Goal: Complete application form: Complete application form

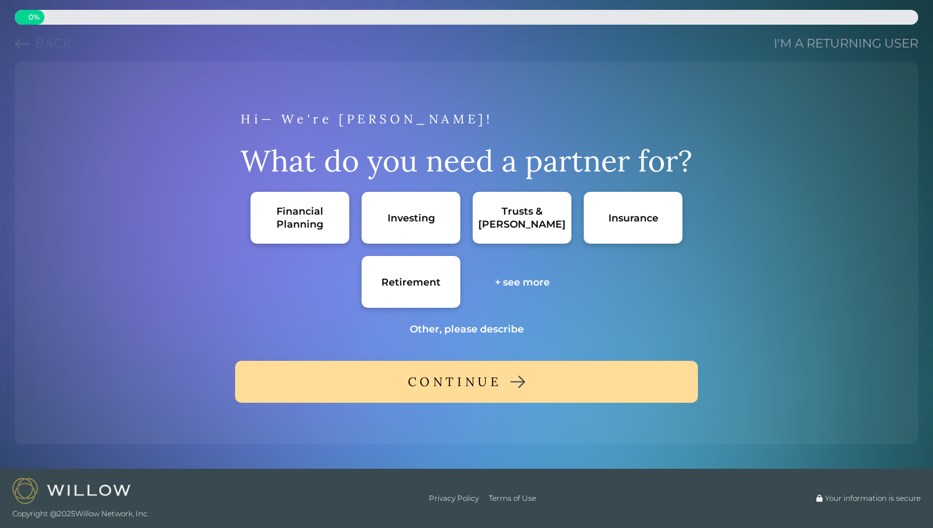
click at [310, 223] on div "Financial Planning" at bounding box center [300, 218] width 74 height 26
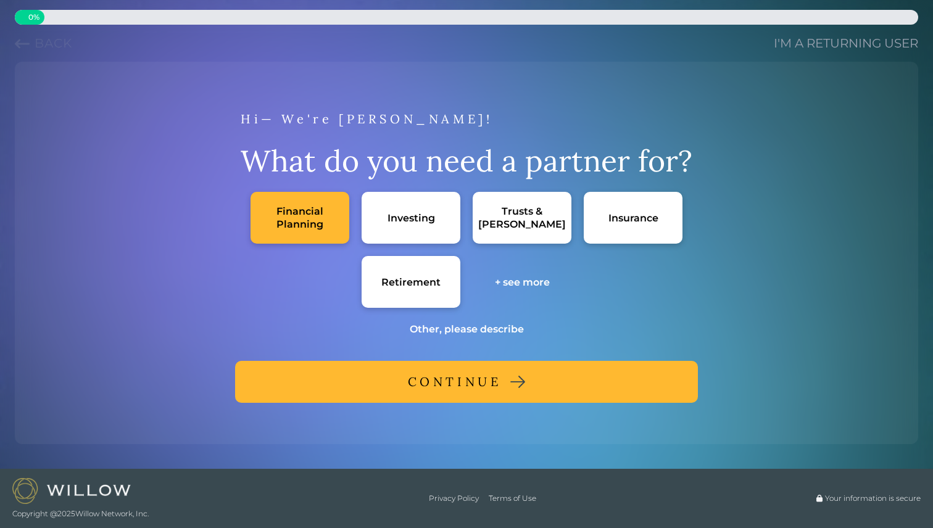
click at [395, 367] on button "CONTINUE" at bounding box center [466, 382] width 463 height 42
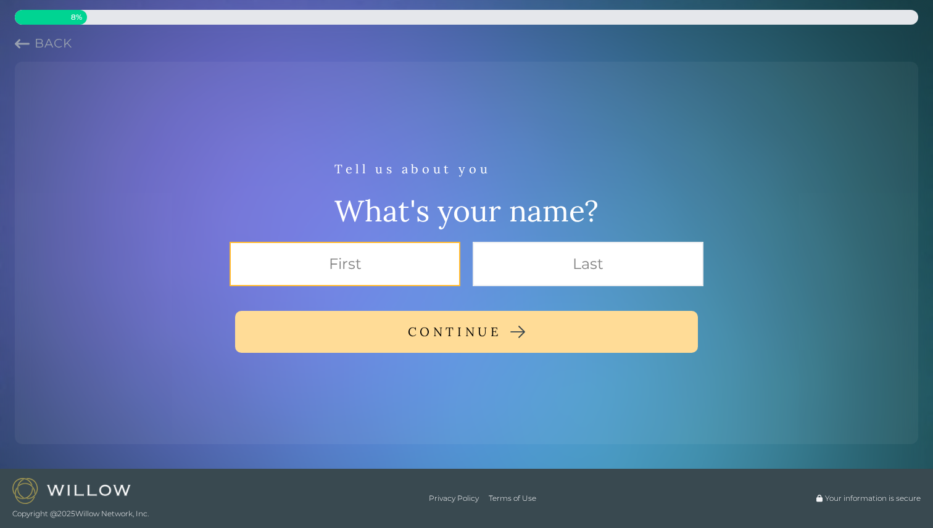
click at [450, 270] on input "text" at bounding box center [344, 264] width 231 height 44
type input "[PERSON_NAME]"
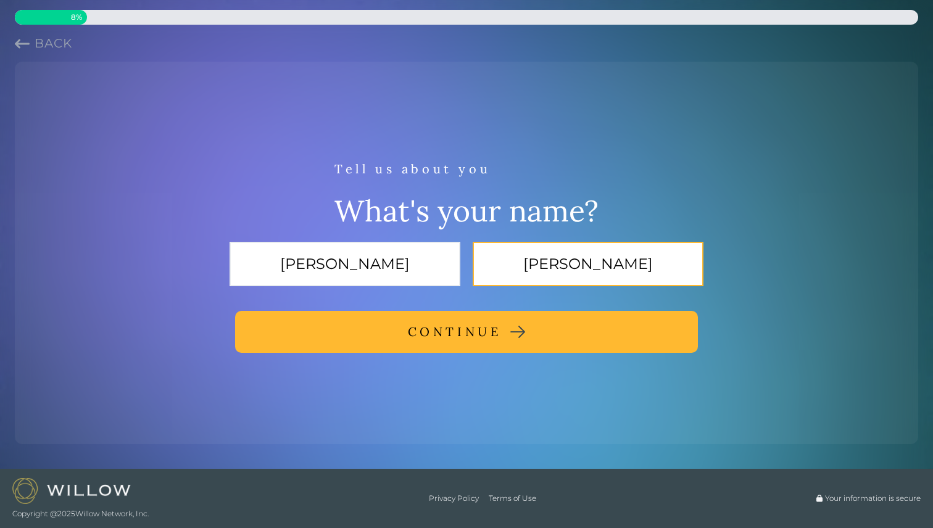
type input "[PERSON_NAME]"
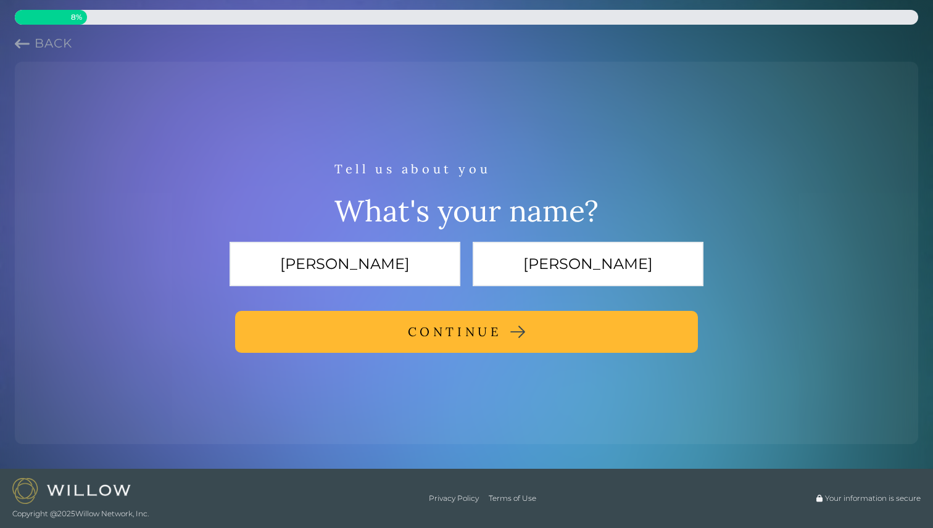
click at [446, 329] on div "CONTINUE" at bounding box center [455, 332] width 94 height 22
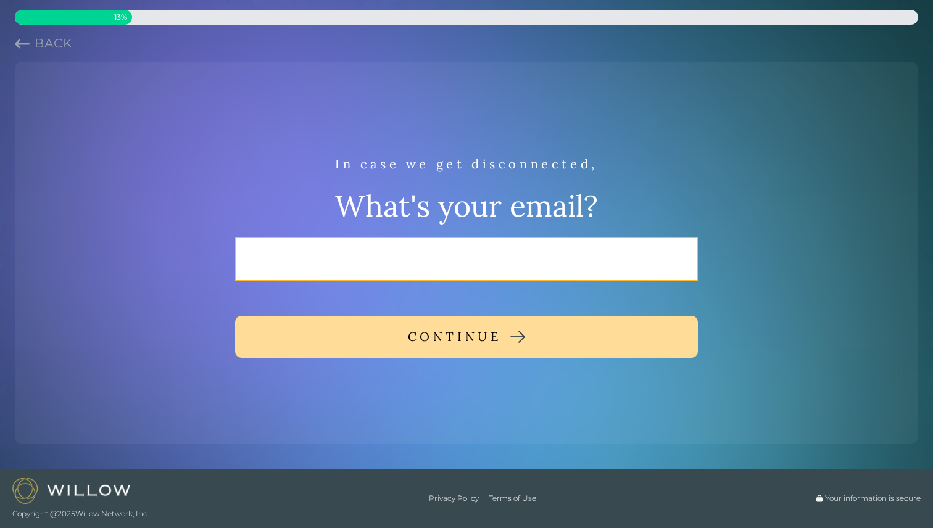
click at [524, 252] on input "email" at bounding box center [466, 259] width 463 height 44
type input "[PERSON_NAME][EMAIL_ADDRESS][DOMAIN_NAME]"
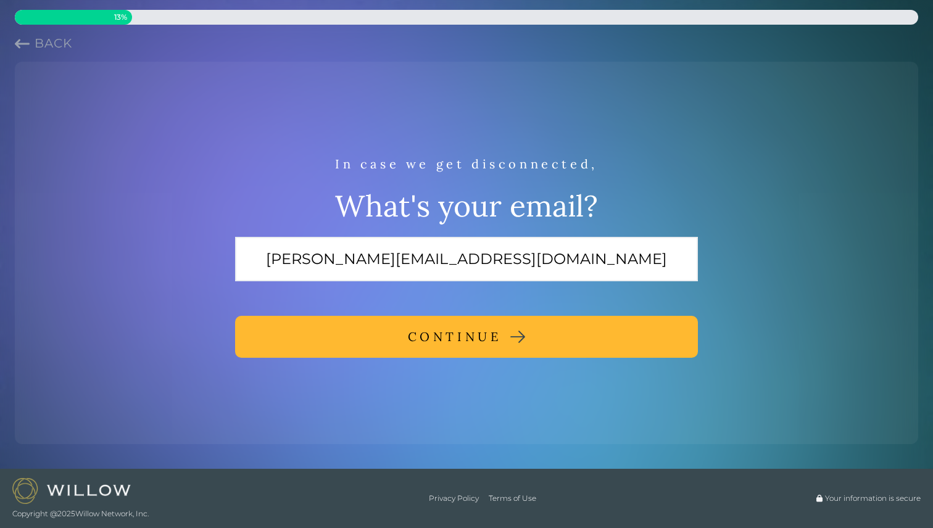
click at [502, 328] on button "CONTINUE" at bounding box center [466, 337] width 463 height 42
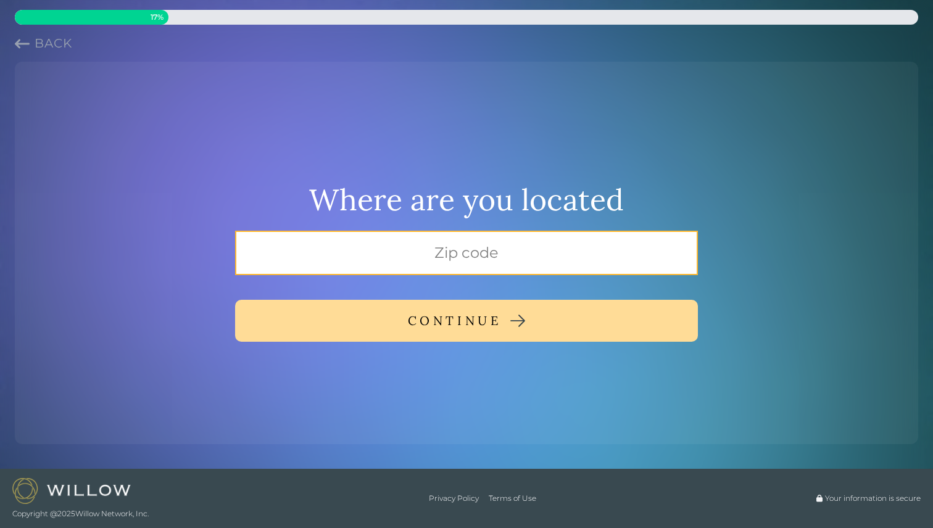
click at [521, 242] on input "text" at bounding box center [466, 253] width 463 height 44
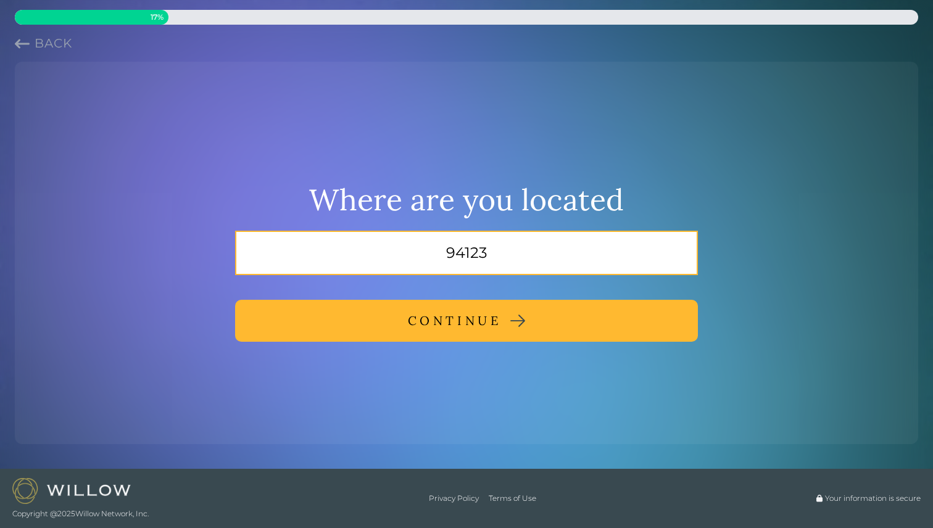
type input "94123"
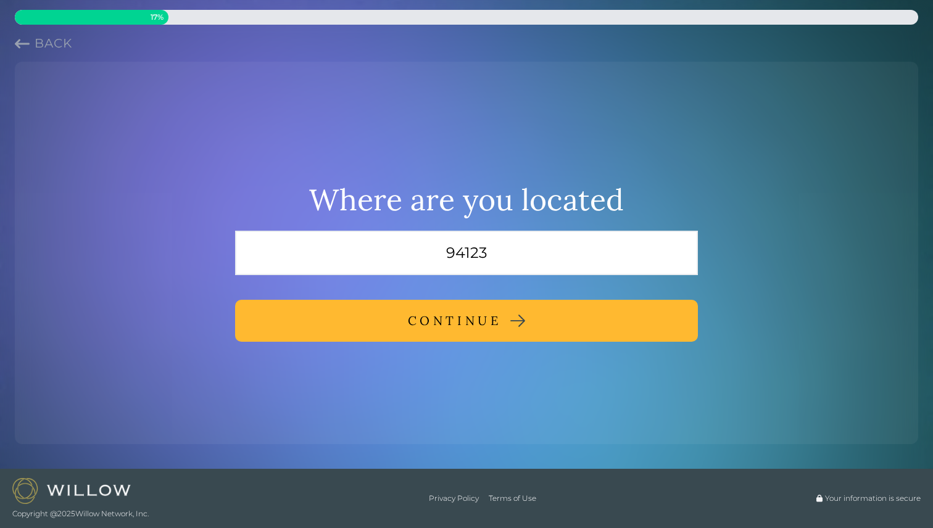
click at [520, 313] on button "CONTINUE" at bounding box center [466, 321] width 463 height 42
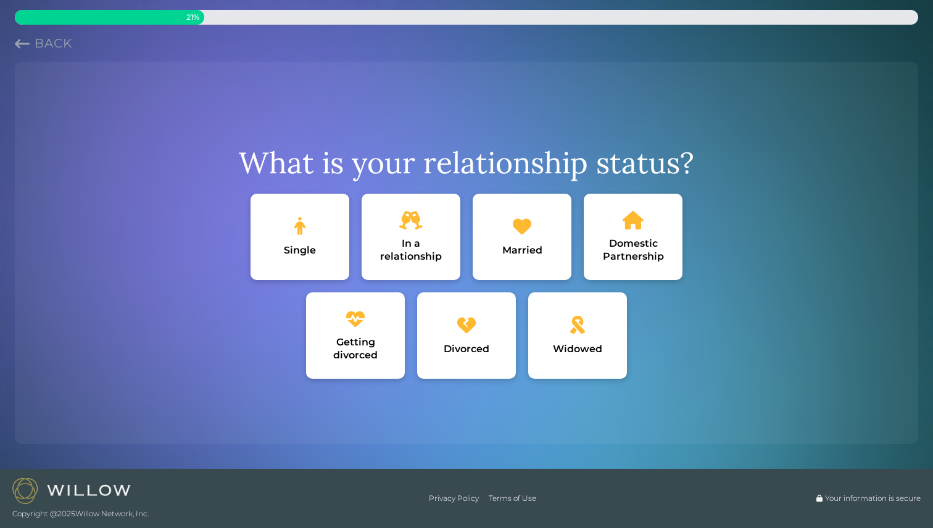
click at [321, 249] on div "Single" at bounding box center [299, 237] width 99 height 86
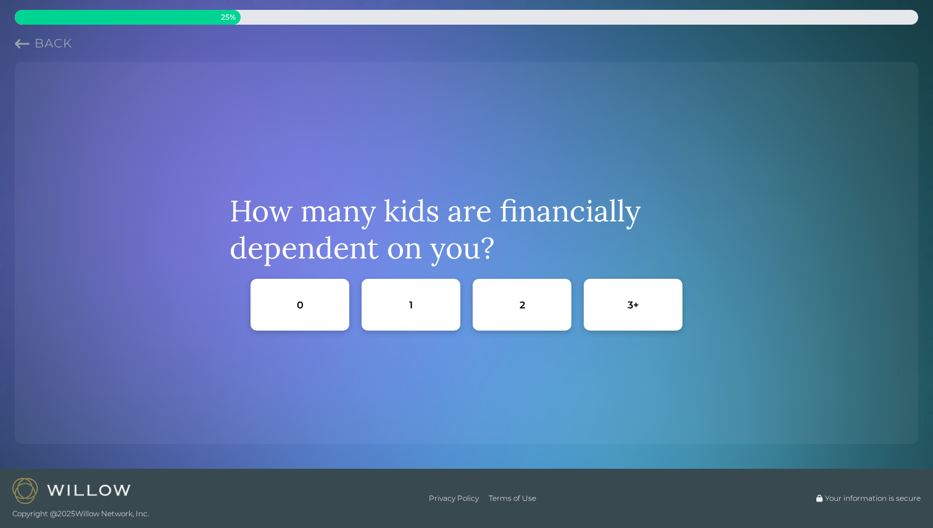
click at [329, 315] on div "0" at bounding box center [299, 305] width 99 height 52
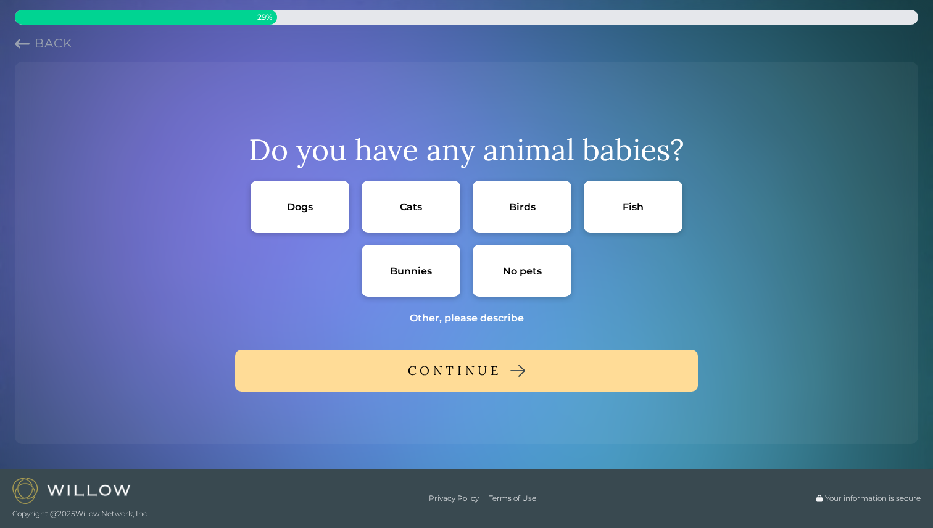
click at [537, 274] on div "No pets" at bounding box center [522, 271] width 39 height 13
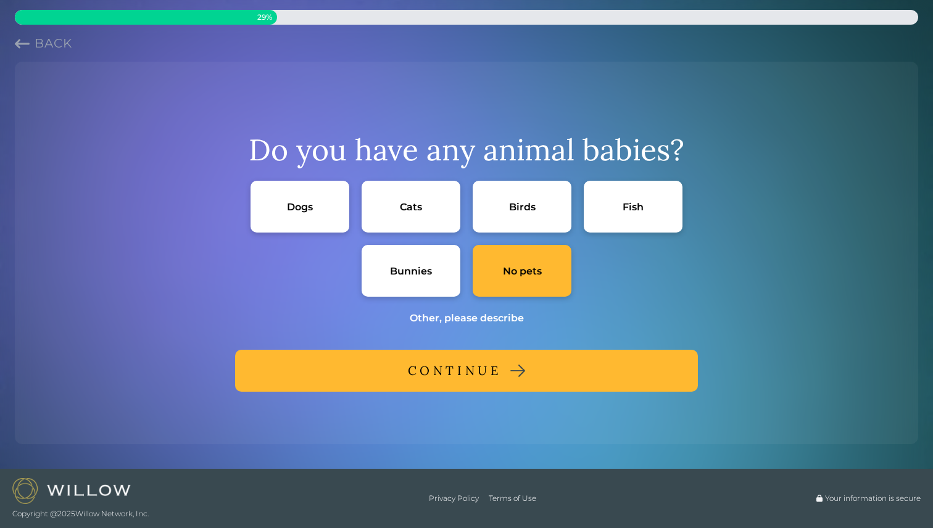
click at [480, 362] on div "CONTINUE" at bounding box center [455, 371] width 94 height 22
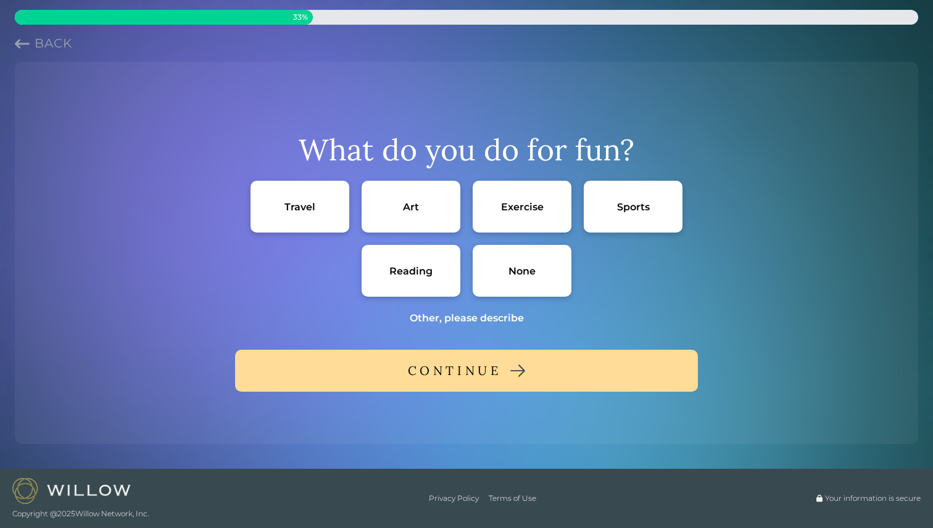
click at [407, 278] on div "Reading" at bounding box center [410, 271] width 99 height 52
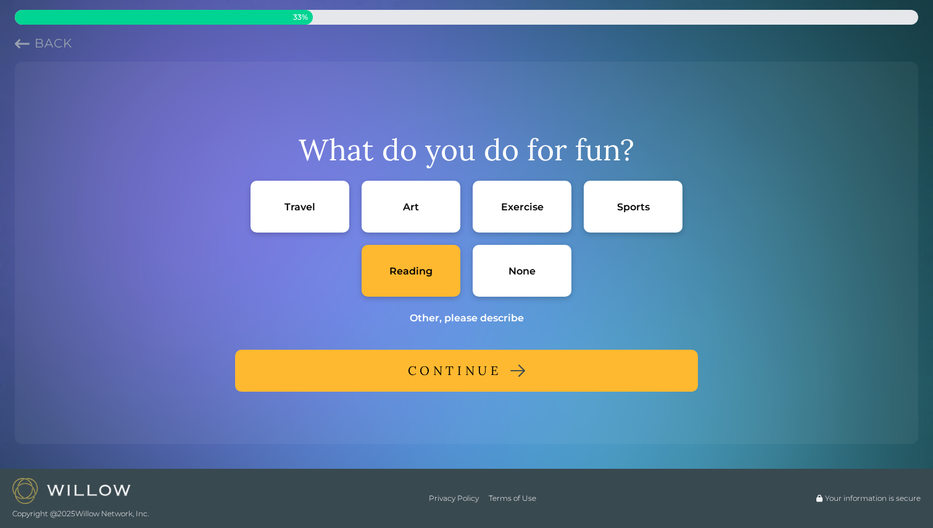
click at [412, 227] on div "Art" at bounding box center [410, 207] width 99 height 52
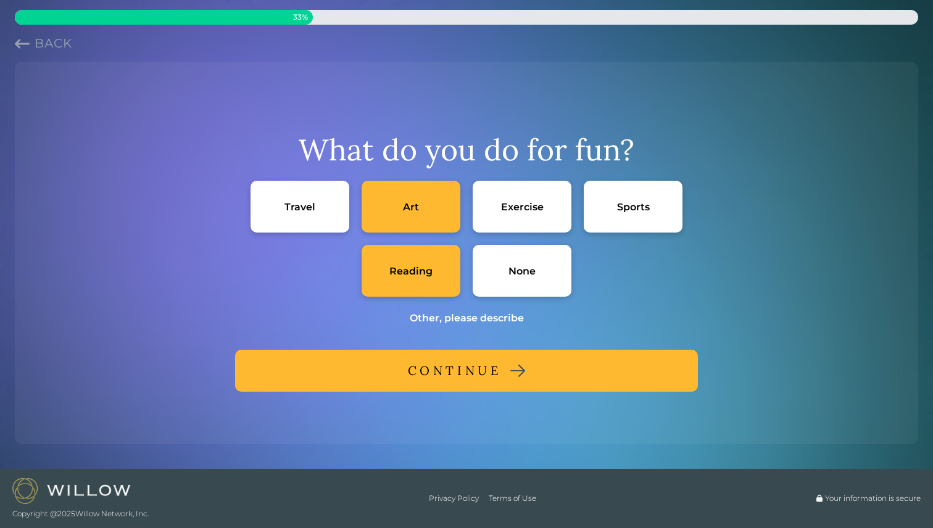
click at [497, 223] on div "Exercise" at bounding box center [521, 207] width 99 height 52
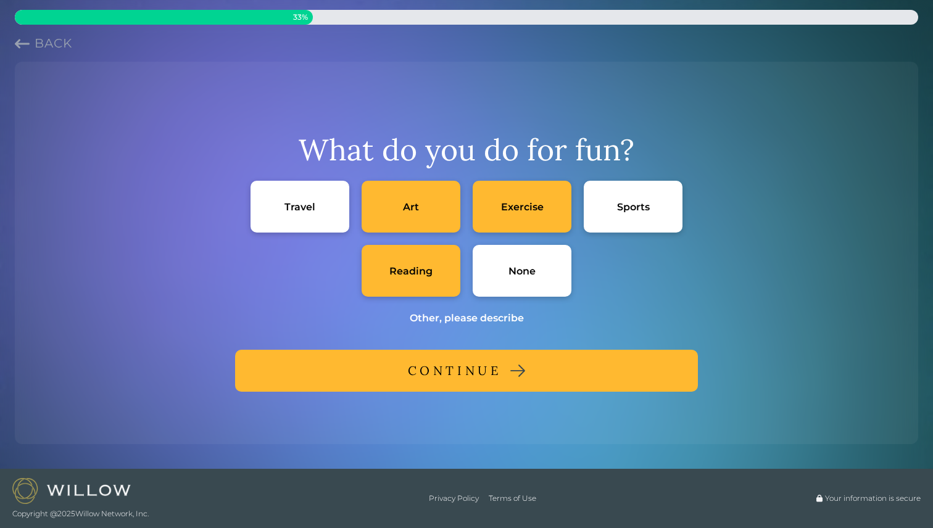
click at [414, 224] on div "Art" at bounding box center [410, 207] width 99 height 52
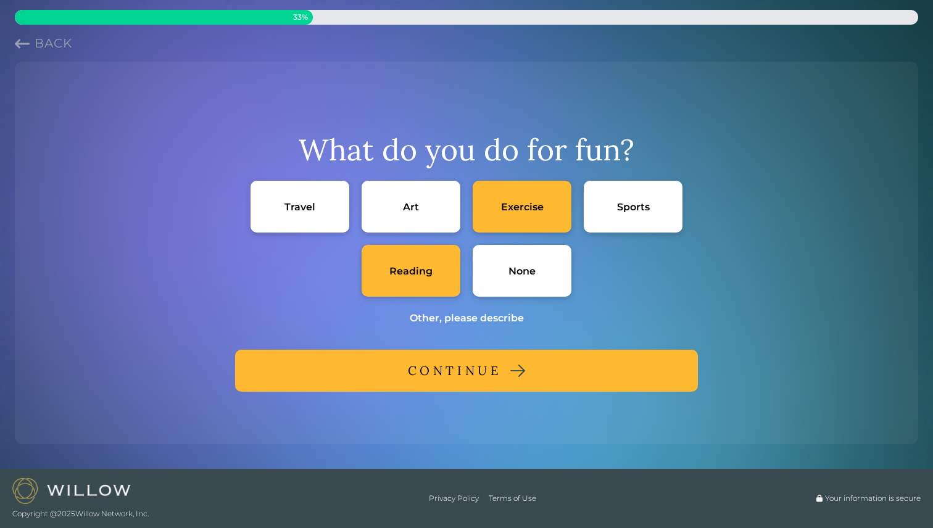
click at [480, 366] on div "CONTINUE" at bounding box center [455, 371] width 94 height 22
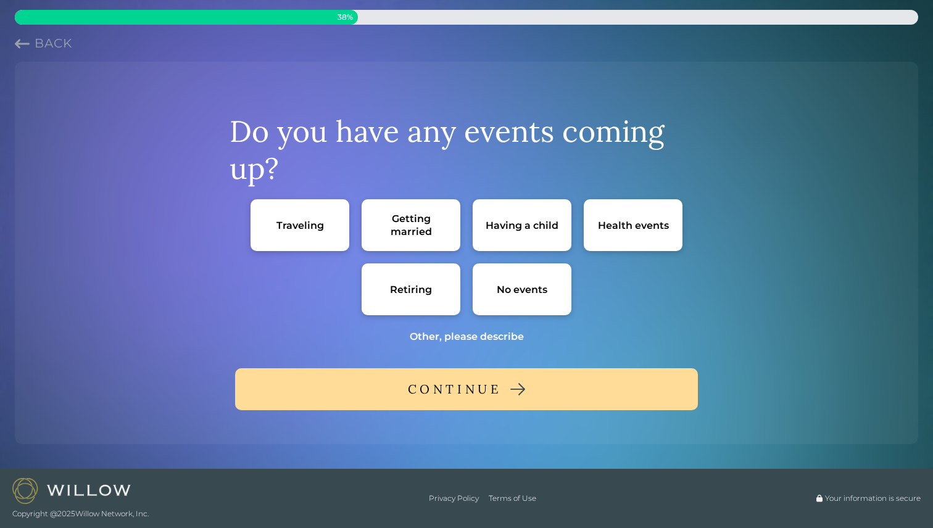
click at [524, 288] on div "No events" at bounding box center [522, 289] width 51 height 13
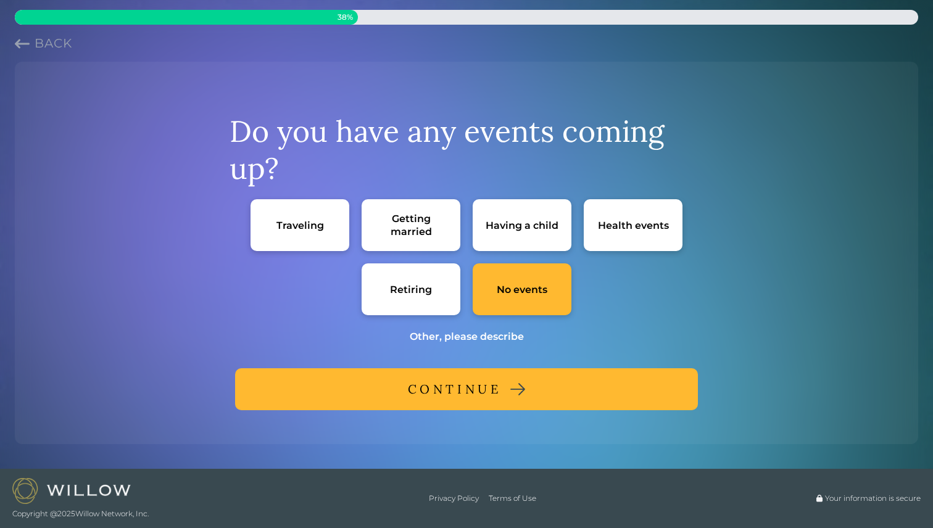
click at [505, 392] on button "CONTINUE" at bounding box center [466, 389] width 463 height 42
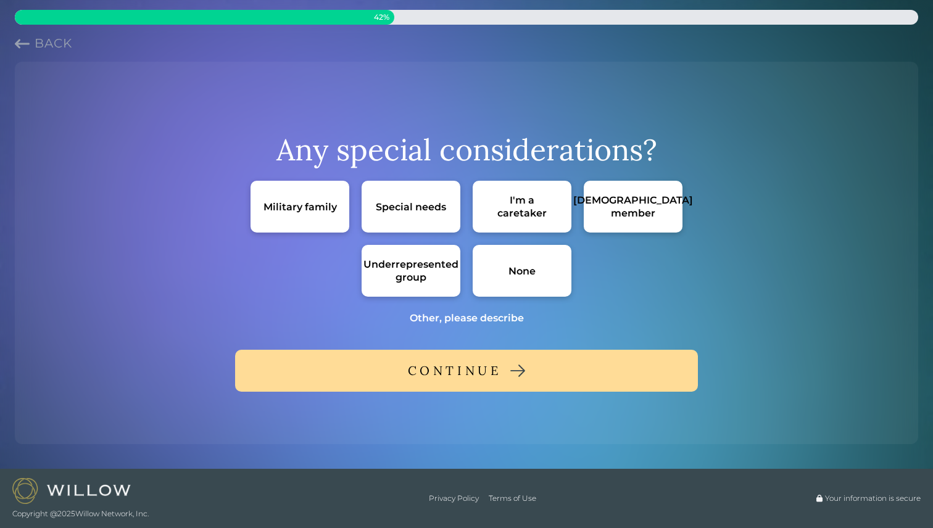
click at [498, 273] on div "None" at bounding box center [521, 271] width 99 height 52
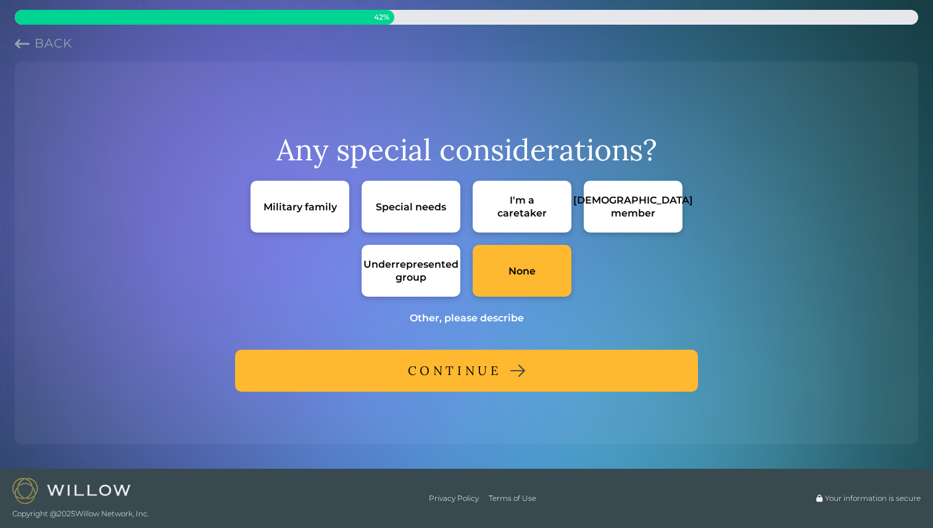
click at [487, 379] on div "CONTINUE" at bounding box center [455, 371] width 94 height 22
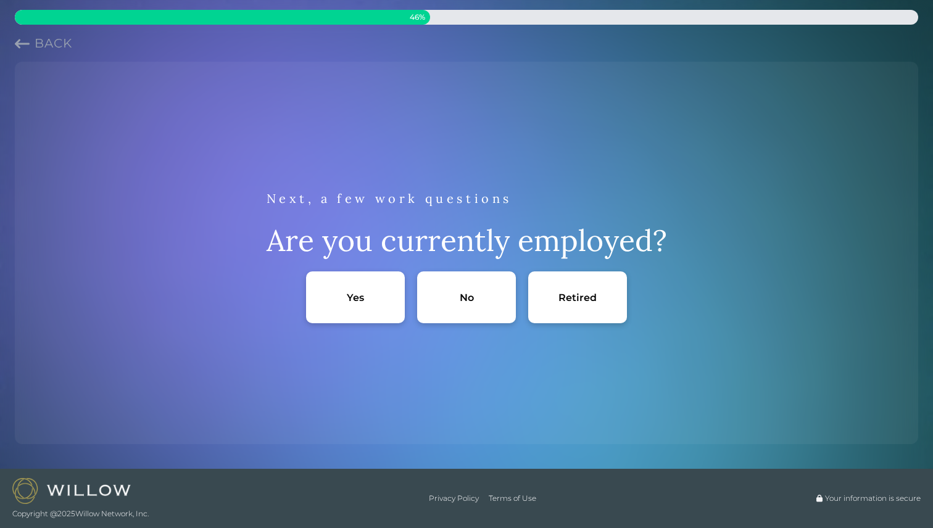
click at [391, 305] on div "Yes" at bounding box center [355, 297] width 99 height 52
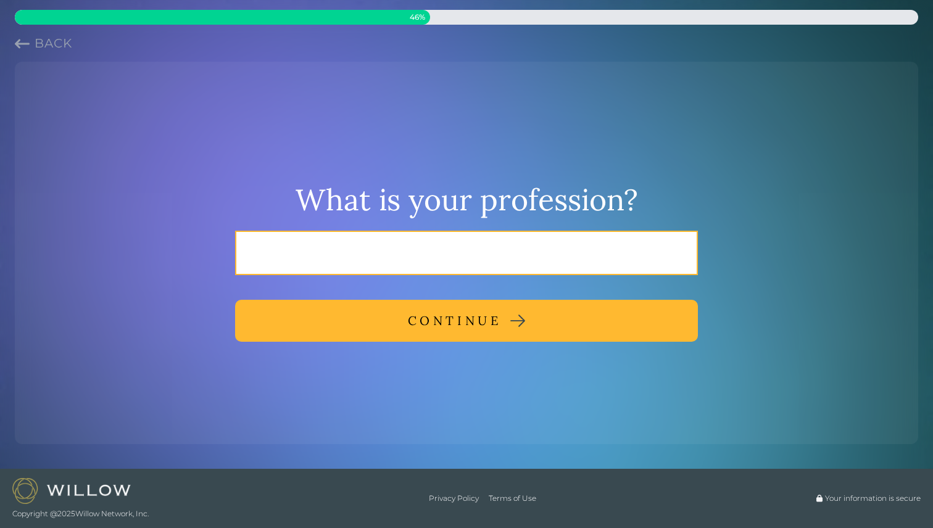
click at [539, 265] on input "text" at bounding box center [466, 253] width 463 height 44
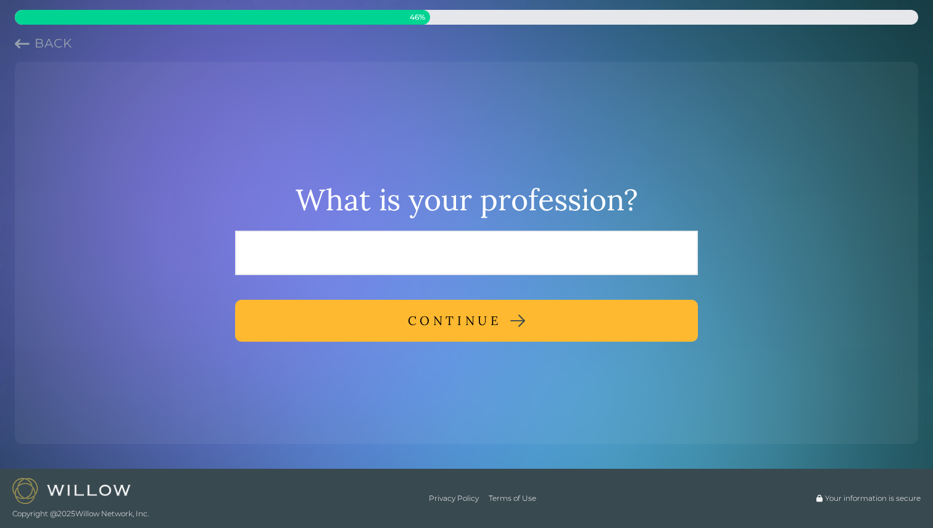
click at [23, 41] on icon "Previous question" at bounding box center [22, 43] width 15 height 15
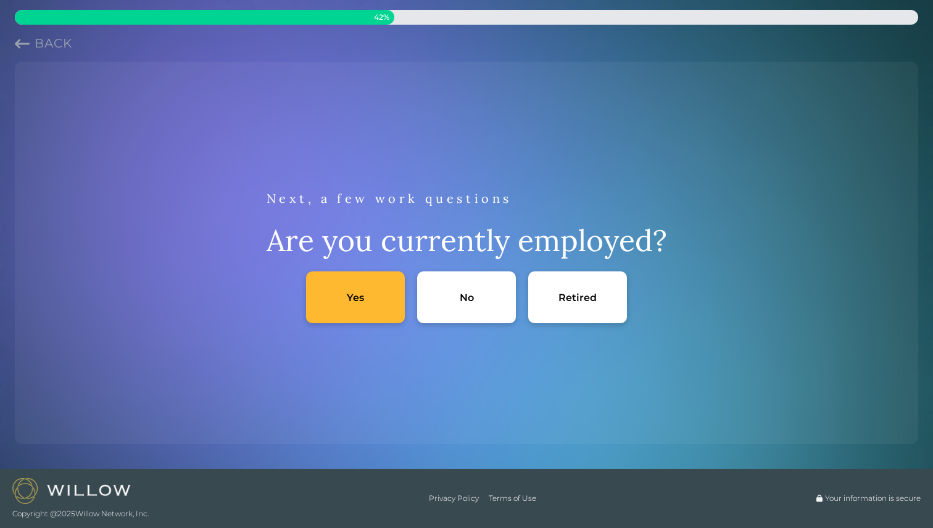
click at [23, 41] on icon "Previous question" at bounding box center [22, 43] width 15 height 15
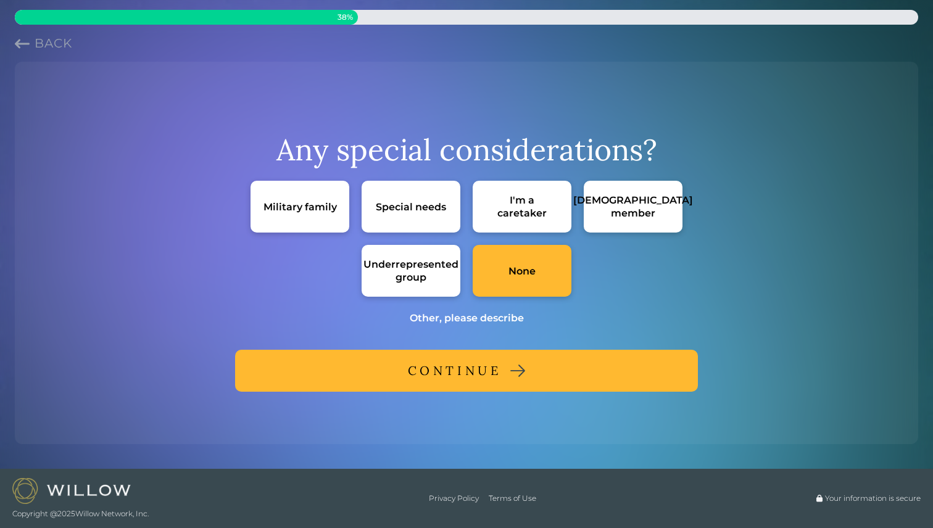
click at [23, 41] on icon "Previous question" at bounding box center [22, 43] width 15 height 15
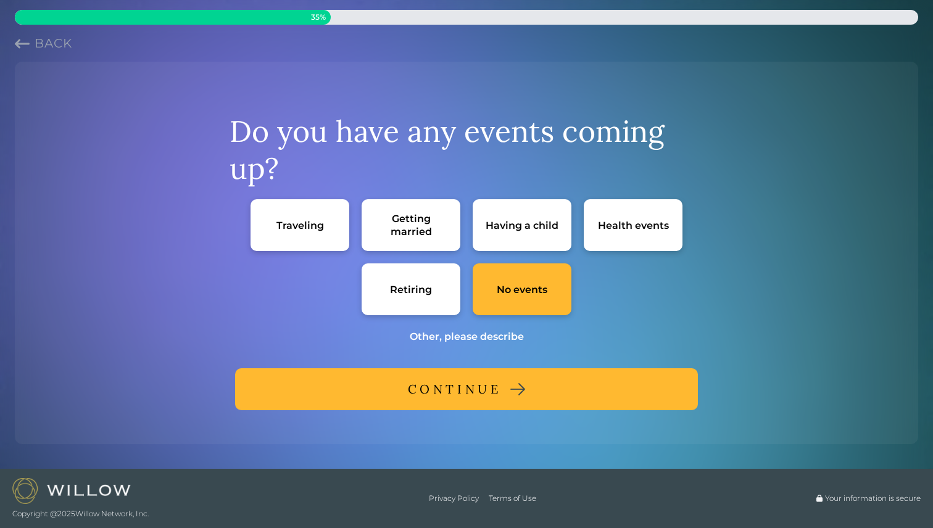
click at [23, 41] on icon "Previous question" at bounding box center [22, 43] width 15 height 15
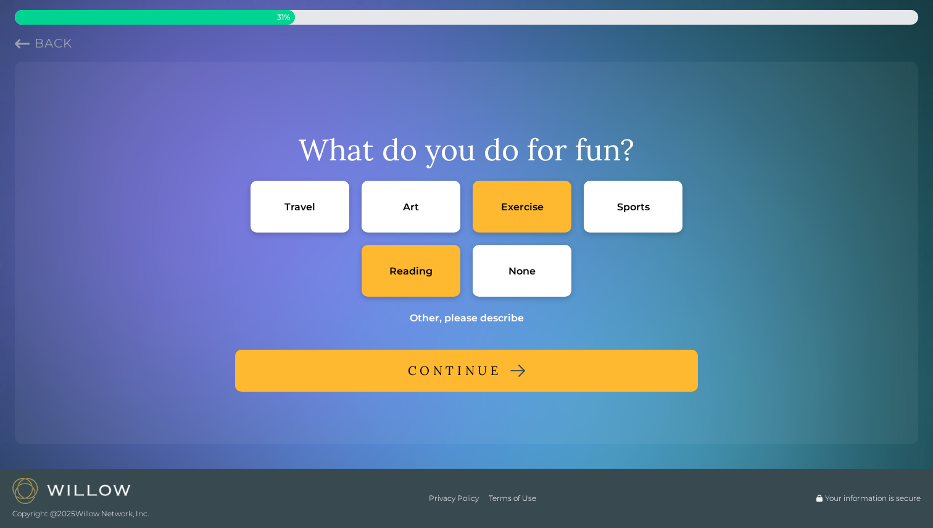
click at [23, 41] on icon "Previous question" at bounding box center [22, 43] width 15 height 15
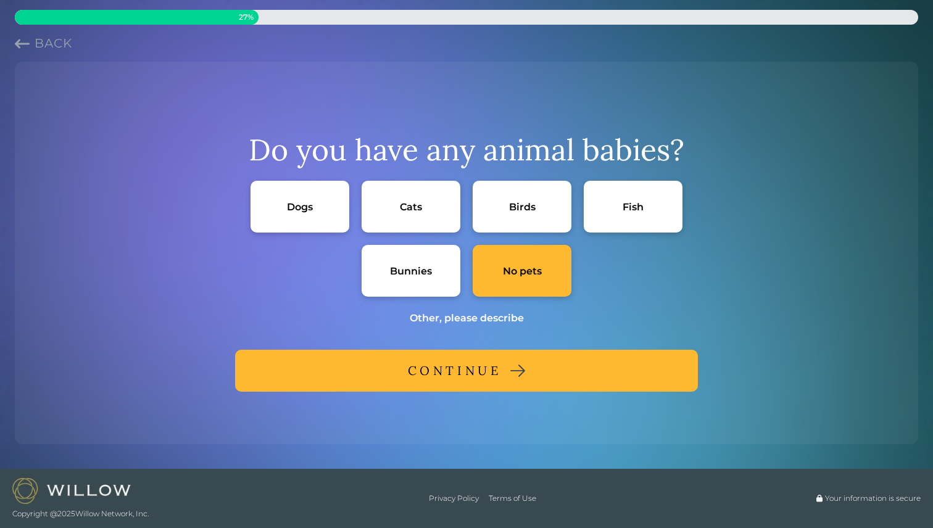
click at [23, 41] on icon "Previous question" at bounding box center [22, 43] width 15 height 15
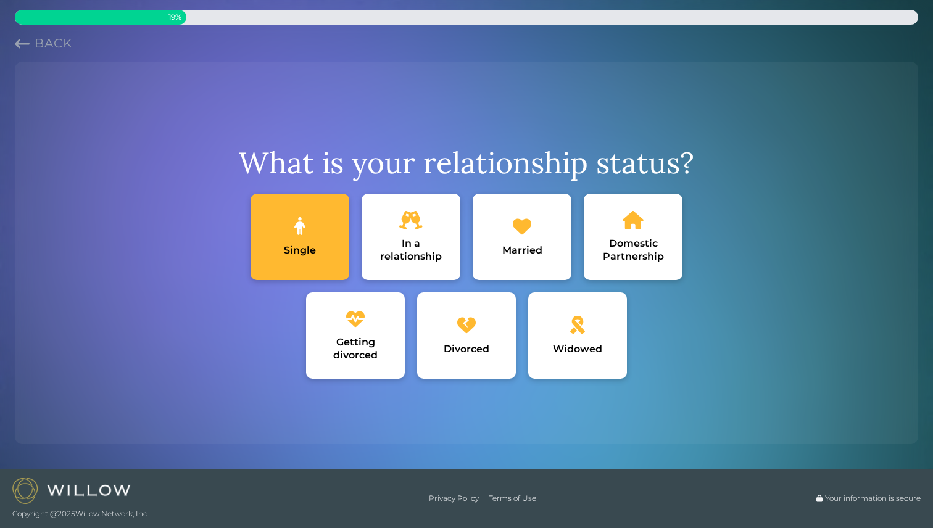
click at [23, 41] on icon "Previous question" at bounding box center [22, 43] width 15 height 15
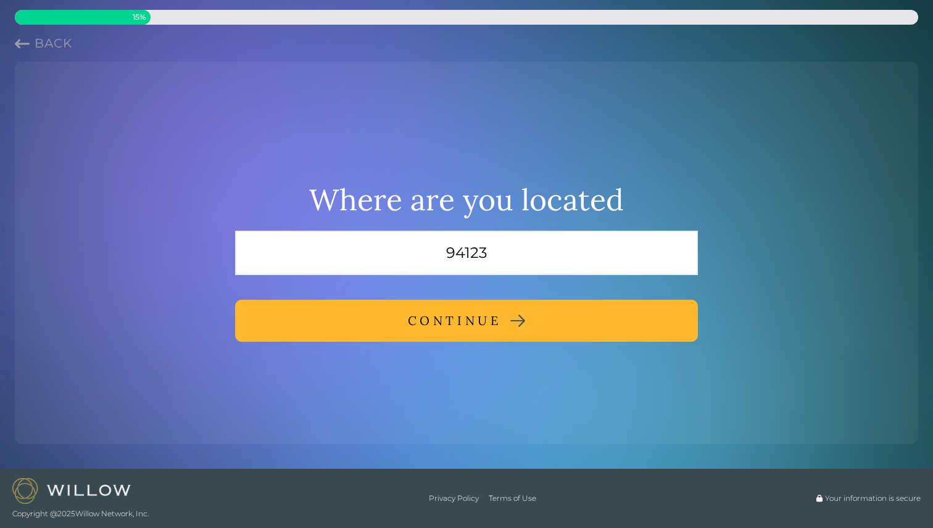
click at [23, 41] on icon "Previous question" at bounding box center [22, 43] width 15 height 15
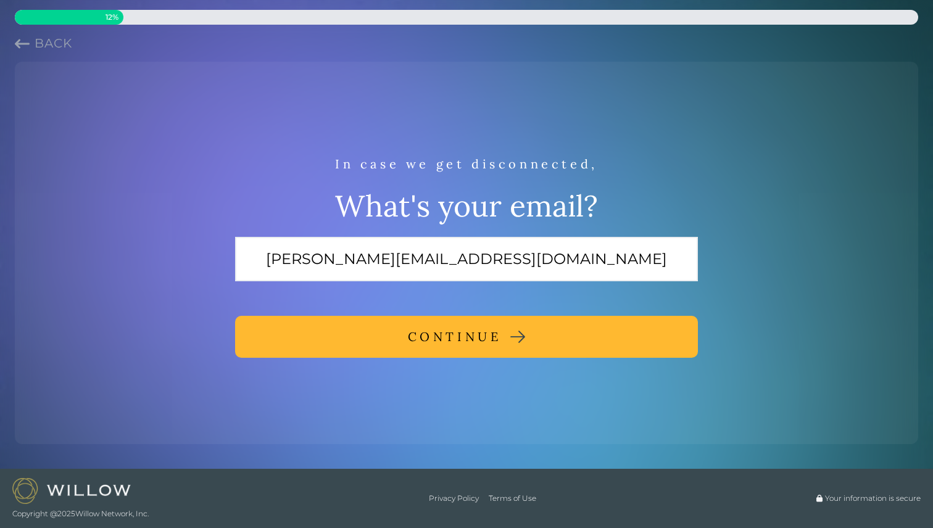
click at [23, 41] on icon "Previous question" at bounding box center [22, 43] width 15 height 15
